Goal: Transaction & Acquisition: Purchase product/service

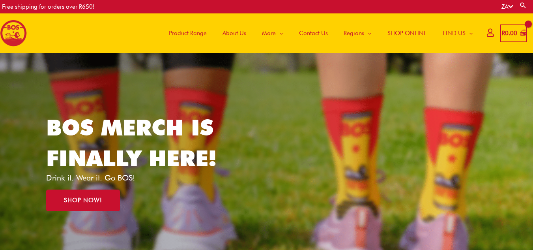
click at [402, 36] on span "SHOP ONLINE" at bounding box center [406, 33] width 39 height 24
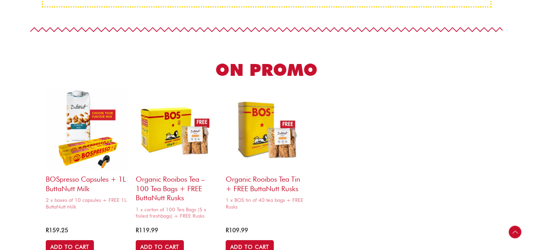
scroll to position [395, 0]
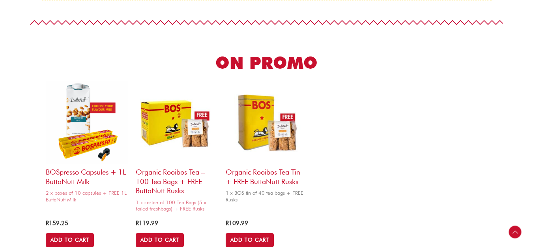
click at [247, 137] on img at bounding box center [267, 122] width 82 height 82
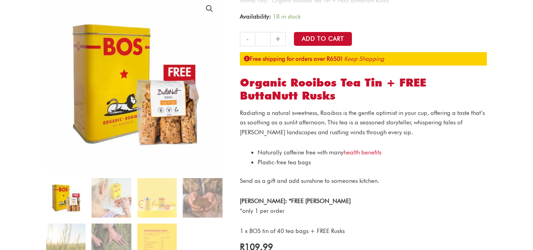
scroll to position [79, 0]
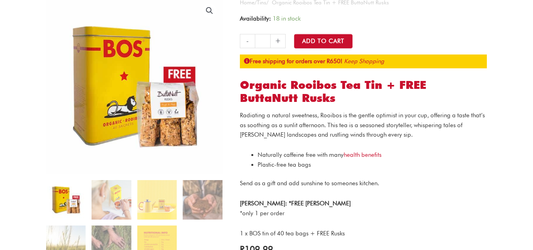
click at [320, 37] on button "Add to Cart" at bounding box center [323, 41] width 59 height 15
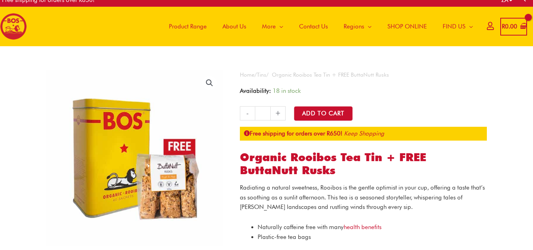
scroll to position [0, 0]
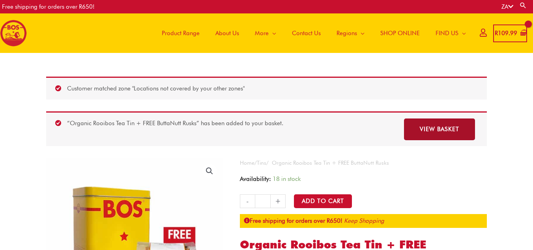
click at [418, 129] on link "View basket" at bounding box center [439, 129] width 71 height 22
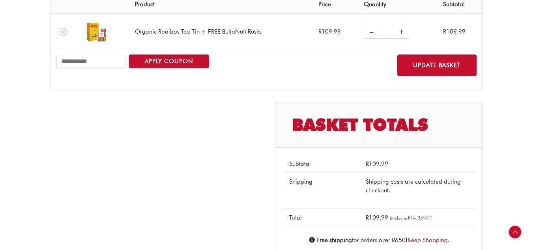
scroll to position [158, 0]
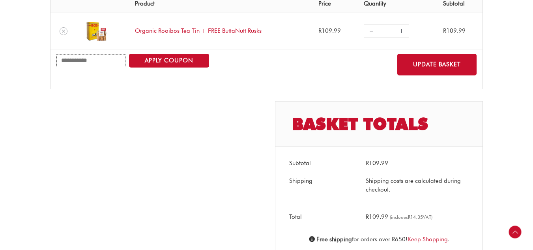
click at [90, 63] on input "Coupon:" at bounding box center [90, 60] width 69 height 13
type input "*******"
click at [150, 59] on button "Apply coupon" at bounding box center [169, 61] width 80 height 14
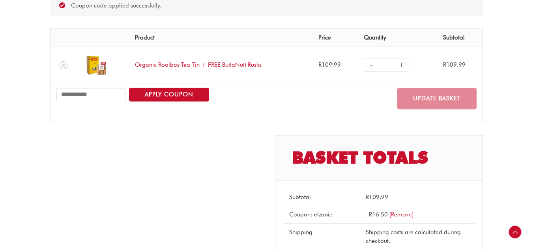
scroll to position [275, 0]
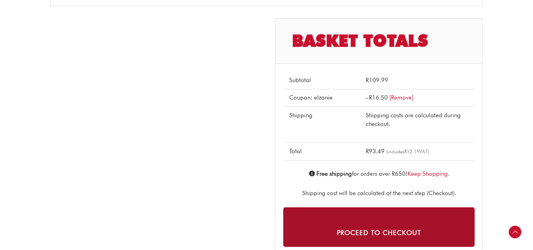
click at [420, 216] on link "Proceed to checkout" at bounding box center [378, 226] width 191 height 39
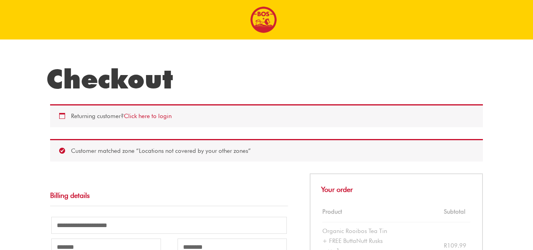
select select "**"
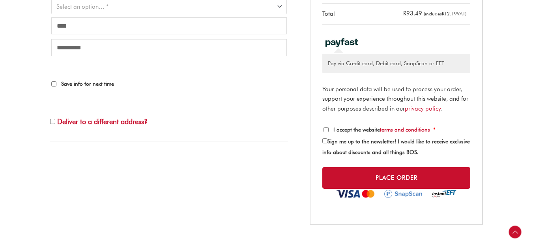
scroll to position [395, 0]
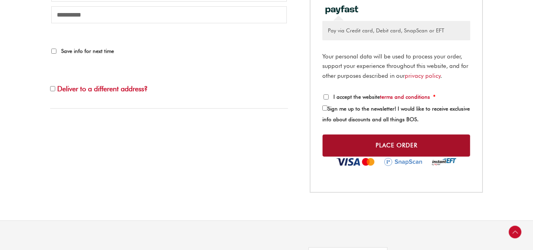
click at [361, 157] on button "Place order" at bounding box center [396, 145] width 148 height 22
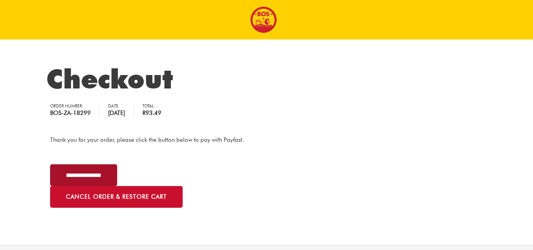
click at [116, 170] on input "**********" at bounding box center [83, 175] width 67 height 22
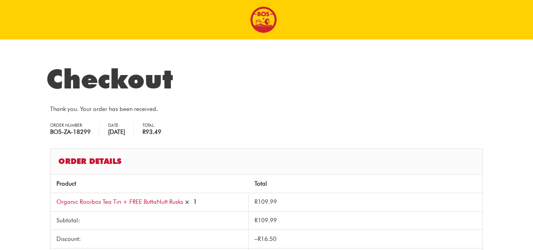
click at [346, 170] on h2 "Order details" at bounding box center [266, 161] width 433 height 26
